Goal: Transaction & Acquisition: Purchase product/service

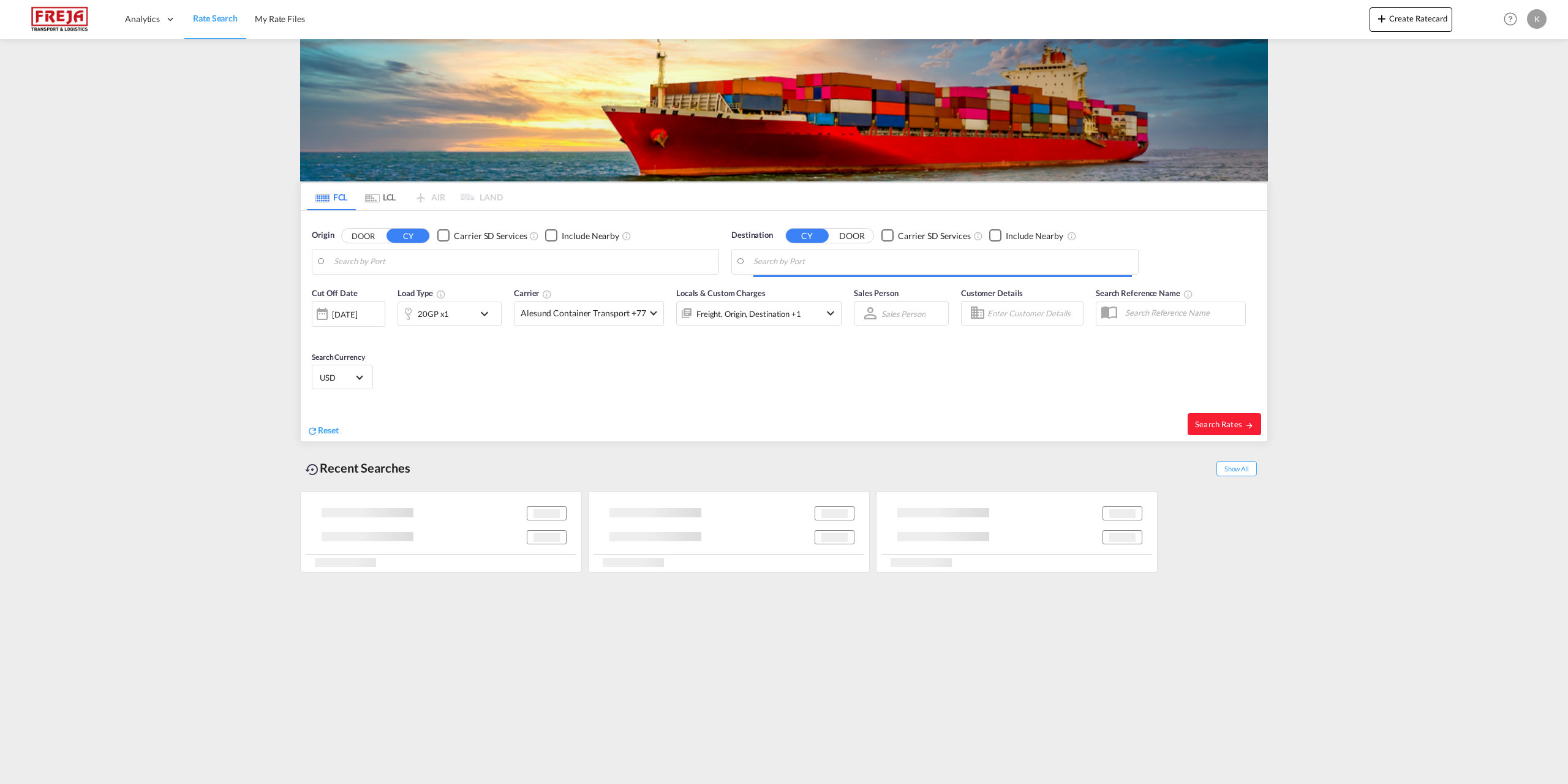
type input "Yantian Pt, CNYTN"
type input "DK-9900, Abildgård, Åsted, Dvergetved, Elling, Flade, Frederikshavn, Gadholt, G…"
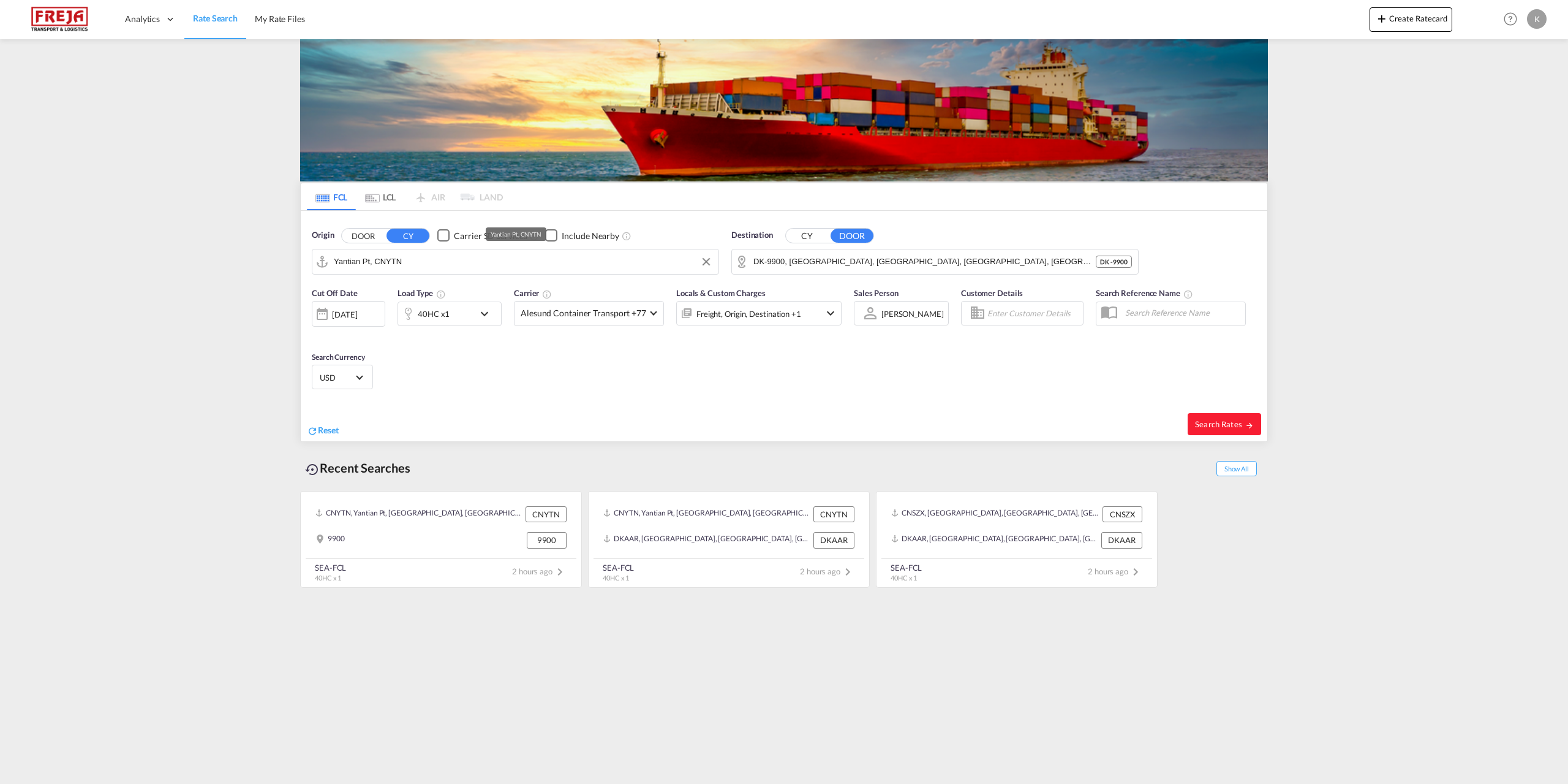
click at [512, 266] on input "Yantian Pt, CNYTN" at bounding box center [523, 262] width 378 height 18
click at [408, 296] on div "Jawaharlal Nehru ( Nhava Sheva) India INNSA" at bounding box center [428, 295] width 233 height 37
type input "Jawaharlal Nehru (Nhava Sheva), INNSA"
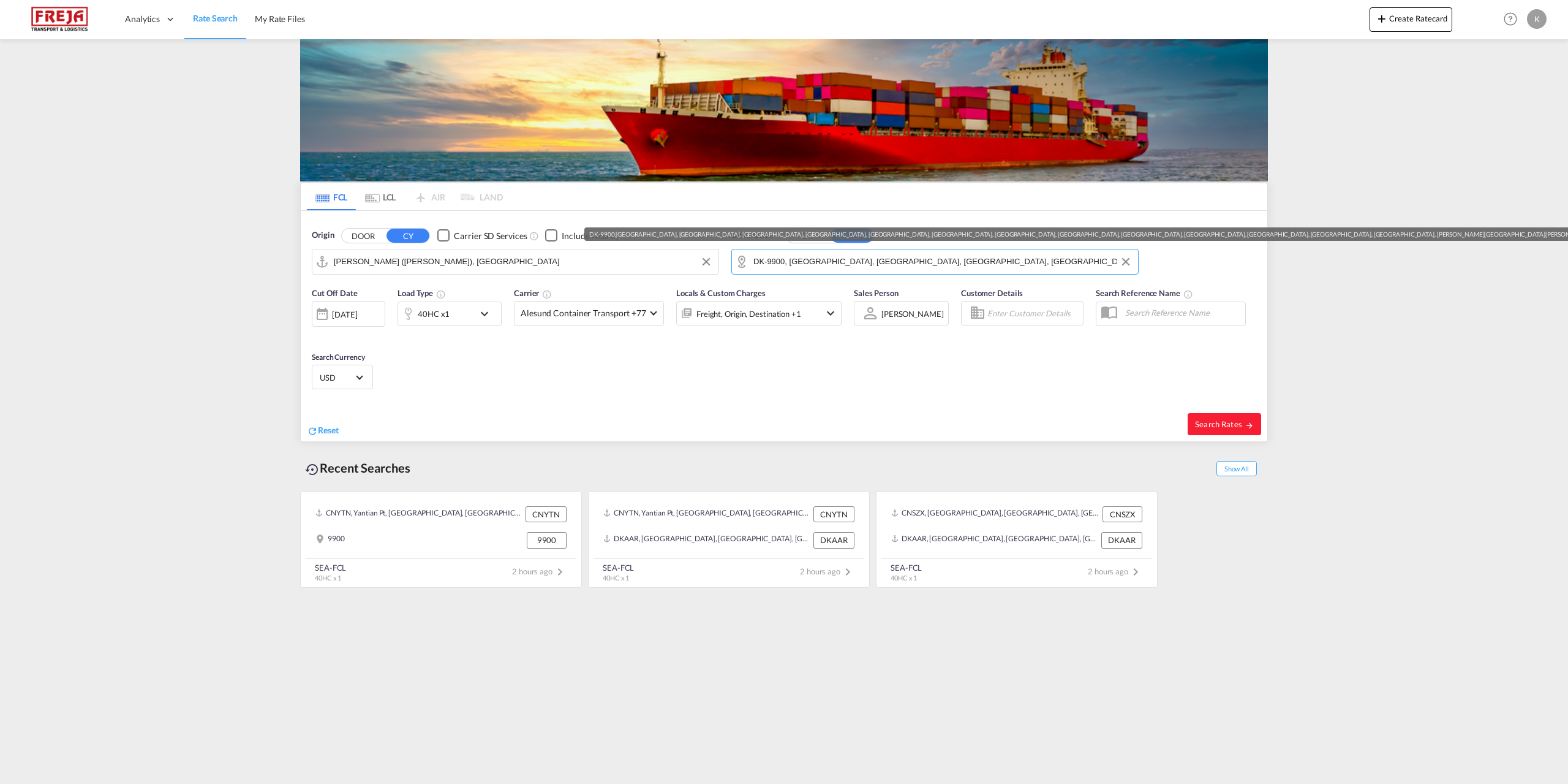
click at [825, 268] on input "DK-9900, Abildgård, Åsted, Dvergetved, Elling, Flade, Frederikshavn, Gadholt, G…" at bounding box center [943, 262] width 378 height 18
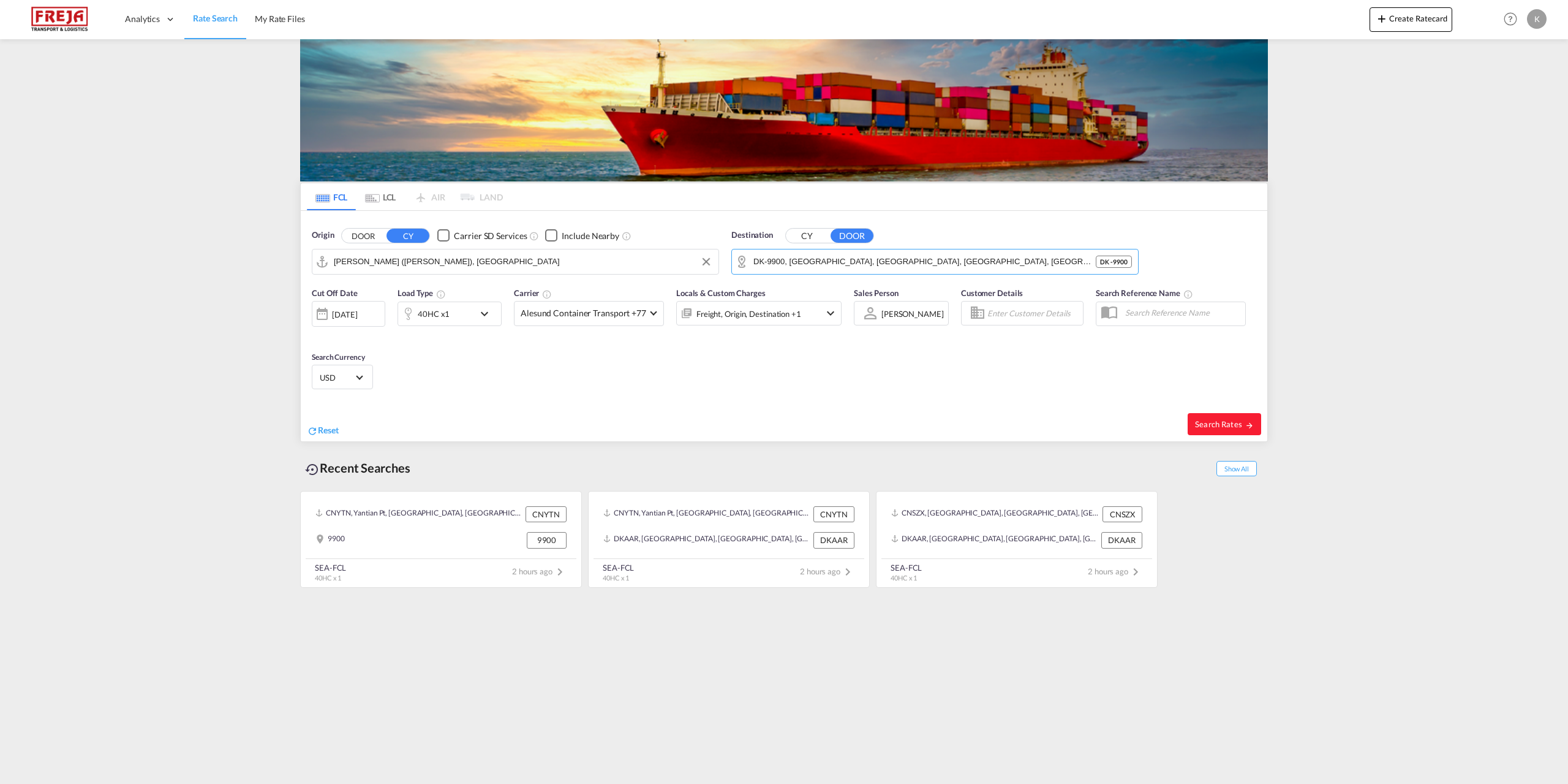
click at [823, 239] on button "CY" at bounding box center [808, 236] width 42 height 14
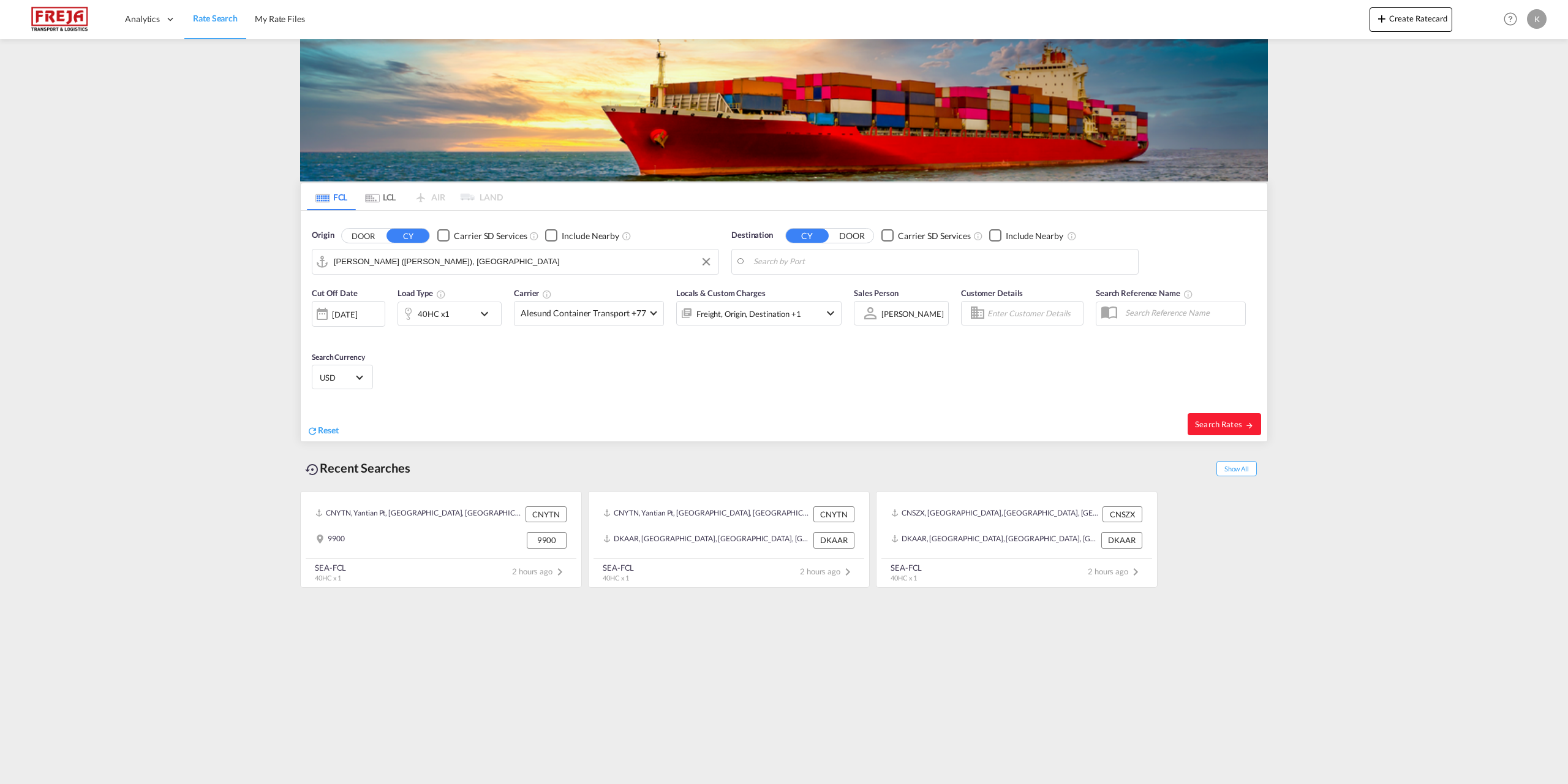
click at [807, 261] on body "Analytics Reports Dashboard Rate Search My Rate Files Analytics" at bounding box center [784, 392] width 1568 height 784
click at [786, 326] on div "Copenhage n (Kobenhavn) Denmark DKCPH" at bounding box center [848, 332] width 233 height 37
type input "Copenhagen (Kobenhavn), DKCPH"
click at [453, 320] on div "40HC x1" at bounding box center [436, 313] width 76 height 24
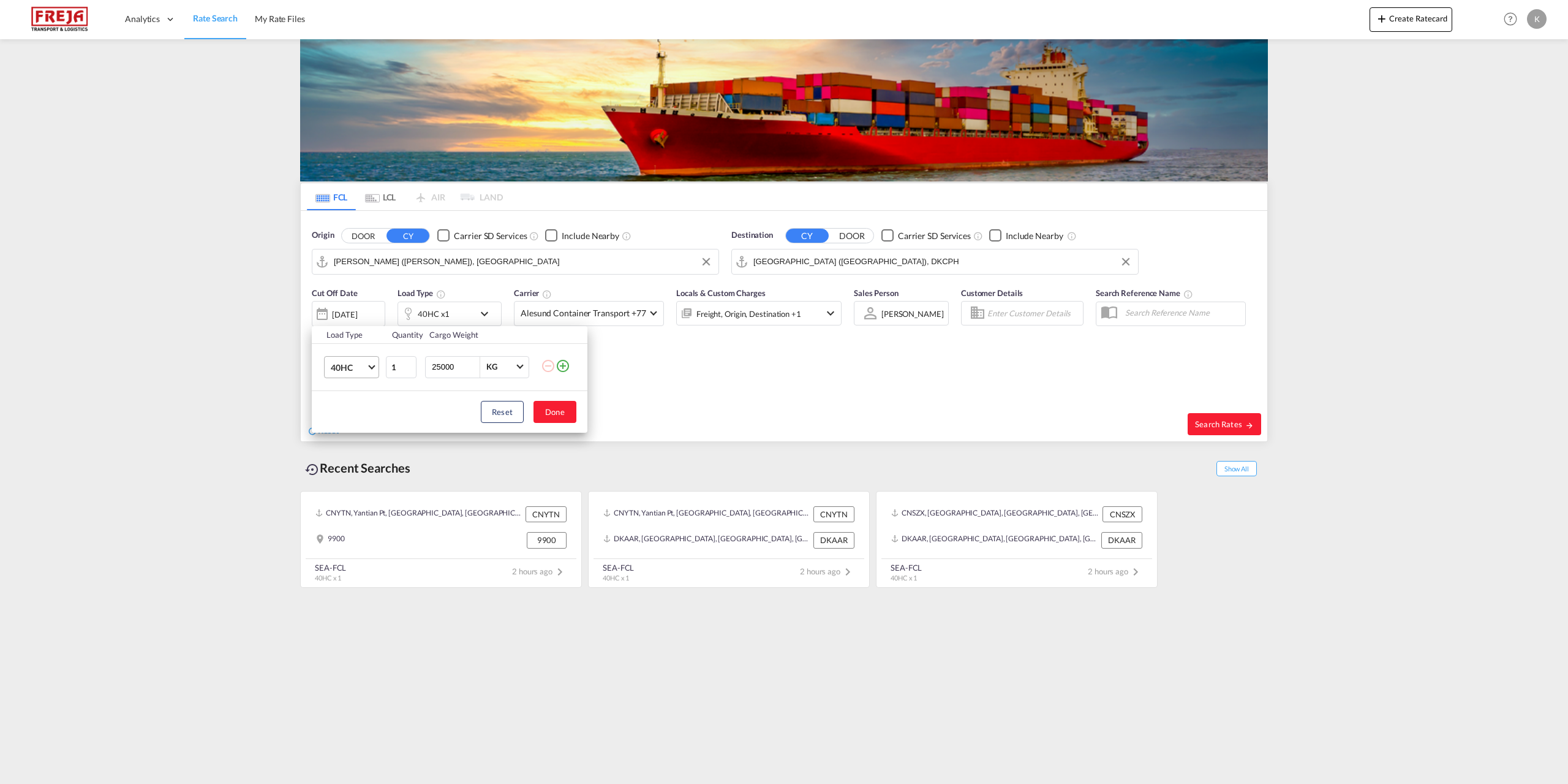
click at [349, 373] on span "40HC" at bounding box center [348, 368] width 36 height 13
click at [355, 317] on md-option "20GP" at bounding box center [363, 308] width 83 height 29
click at [548, 414] on button "Done" at bounding box center [555, 411] width 42 height 22
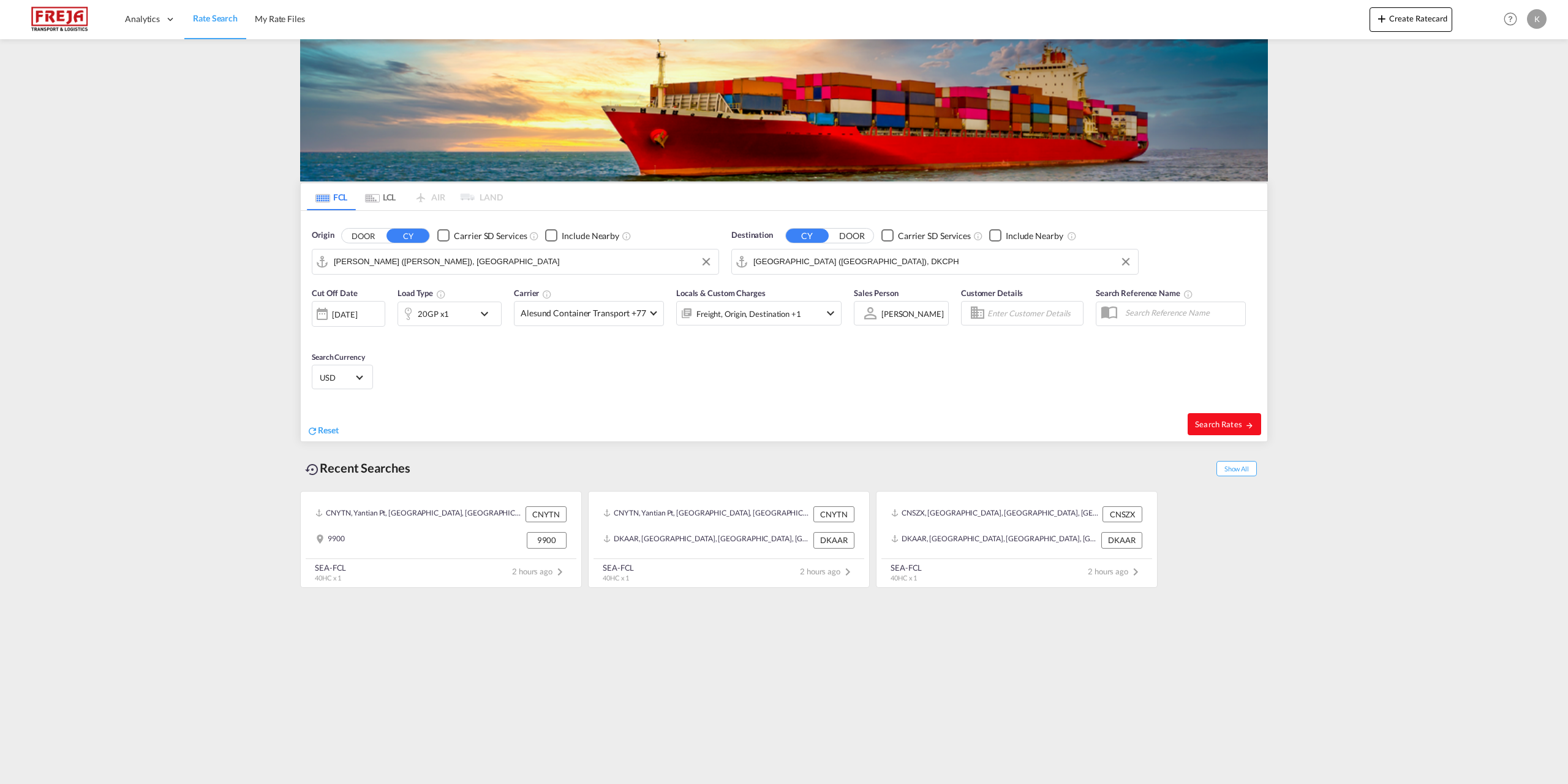
click at [1249, 427] on md-icon "icon-arrow-right" at bounding box center [1250, 425] width 9 height 9
type input "INNSA to DKCPH / 12 Aug 2025"
